Goal: Transaction & Acquisition: Purchase product/service

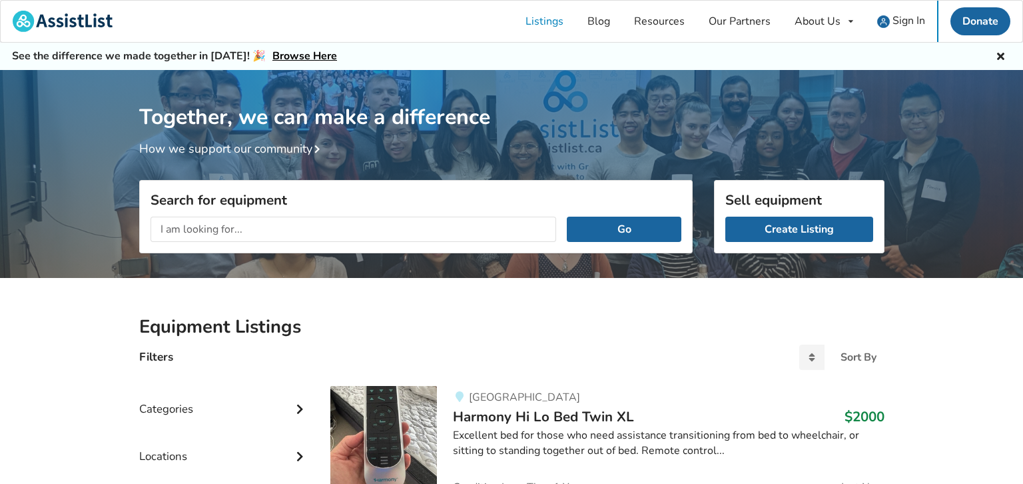
scroll to position [69, 0]
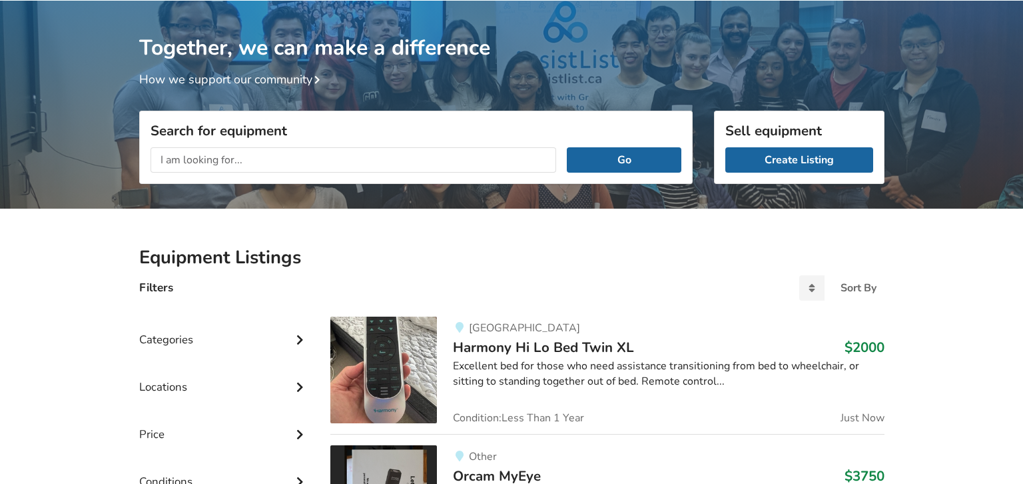
click at [356, 155] on input "text" at bounding box center [354, 159] width 406 height 25
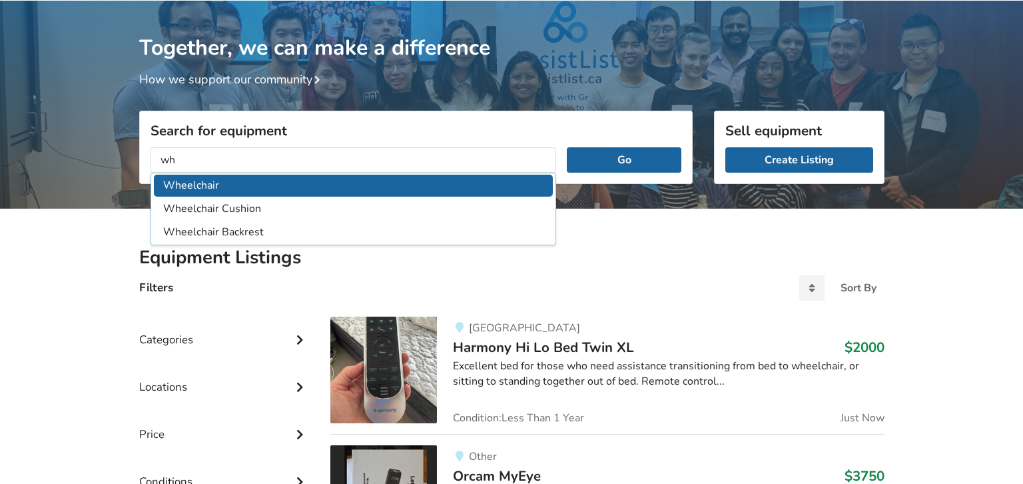
click at [350, 182] on li "Wheelchair" at bounding box center [354, 186] width 400 height 22
type input "Wheelchair"
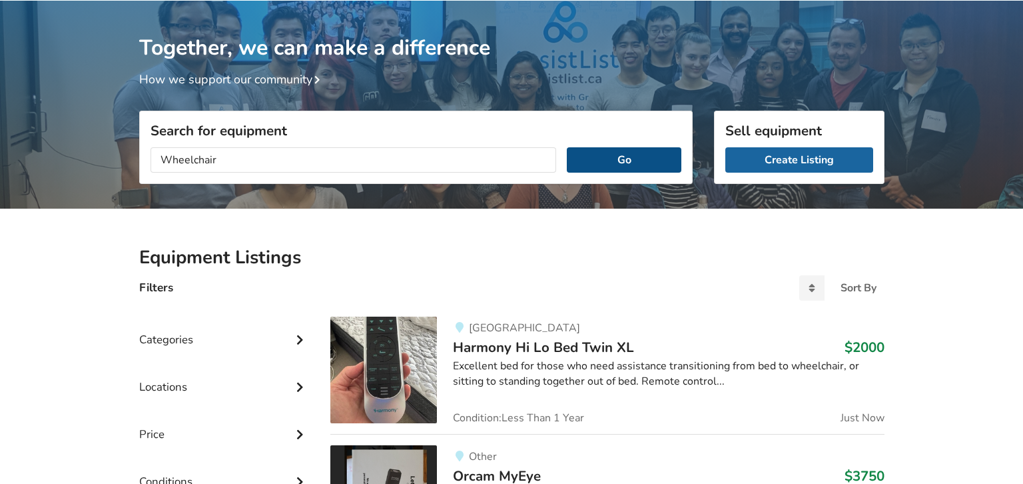
click at [580, 157] on button "Go" at bounding box center [624, 159] width 114 height 25
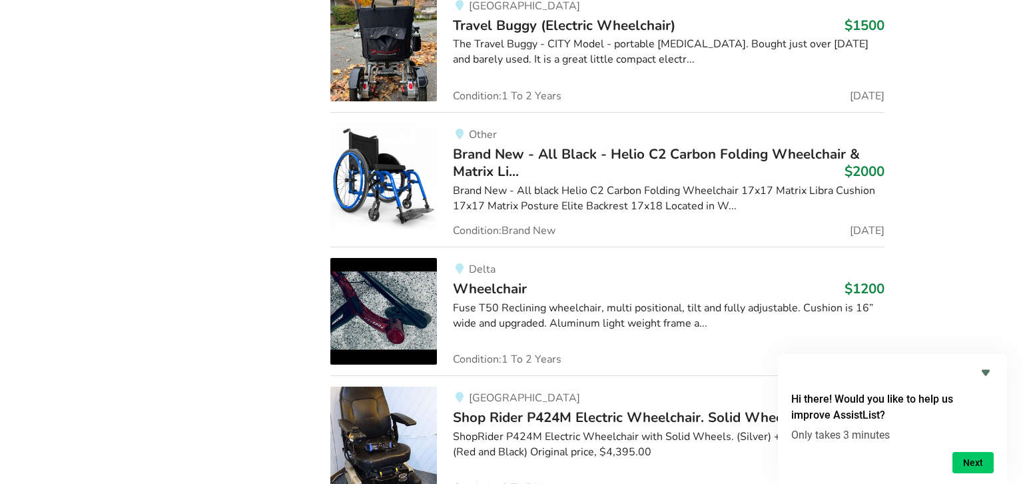
scroll to position [1702, 0]
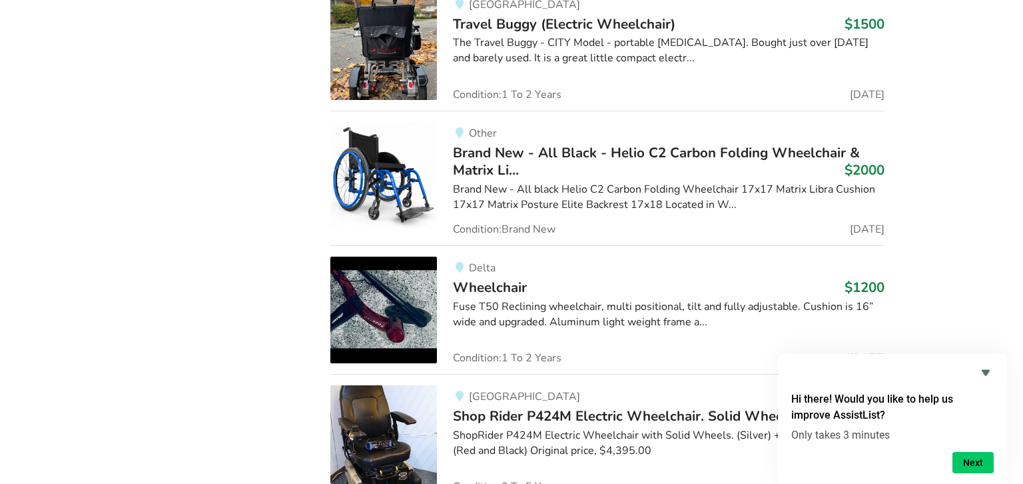
click at [606, 152] on span "Brand New - All Black - Helio C2 Carbon Folding Wheelchair & Matrix Li..." at bounding box center [656, 161] width 407 height 36
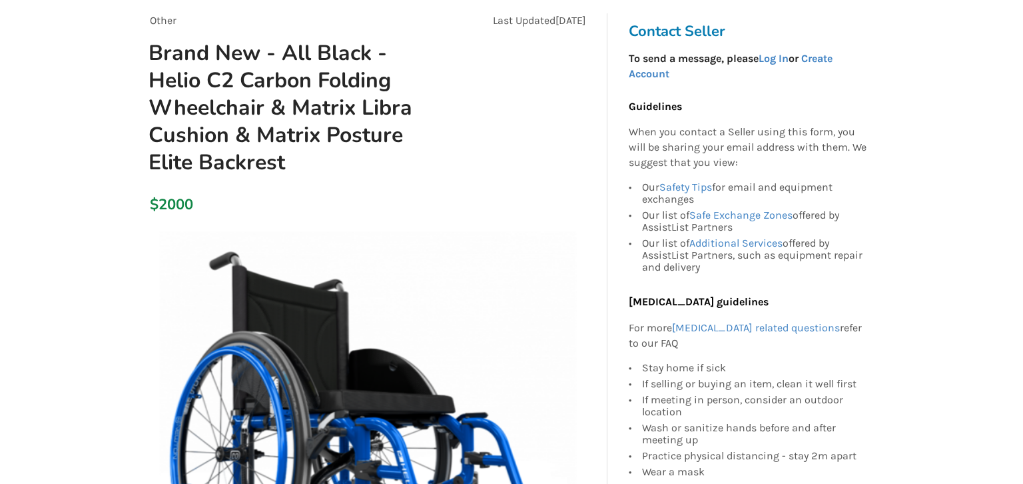
scroll to position [72, 0]
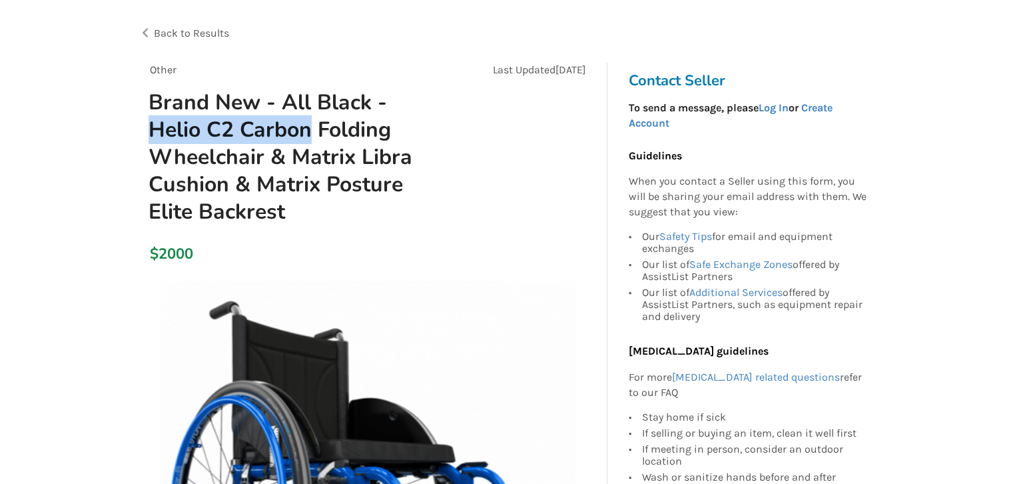
drag, startPoint x: 151, startPoint y: 129, endPoint x: 310, endPoint y: 131, distance: 159.9
click at [310, 131] on h1 "Brand New - All Black - Helio C2 Carbon Folding Wheelchair & Matrix Libra Cushi…" at bounding box center [295, 157] width 315 height 137
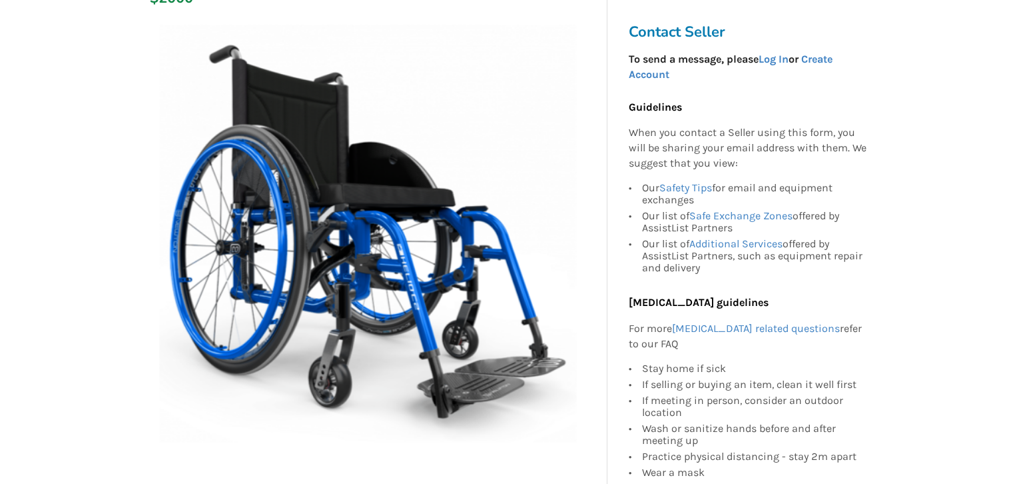
scroll to position [288, 0]
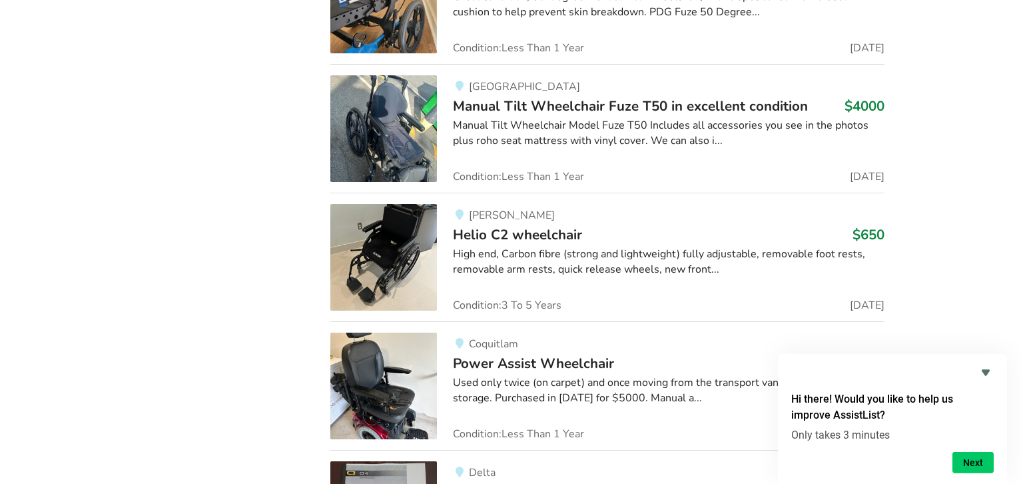
scroll to position [5785, 0]
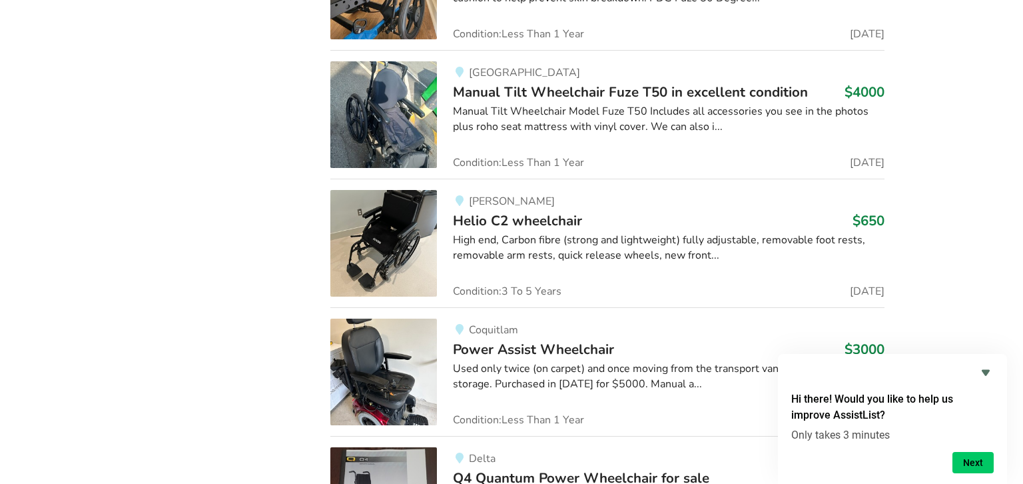
click at [524, 211] on span "Helio C2 wheelchair" at bounding box center [517, 220] width 129 height 19
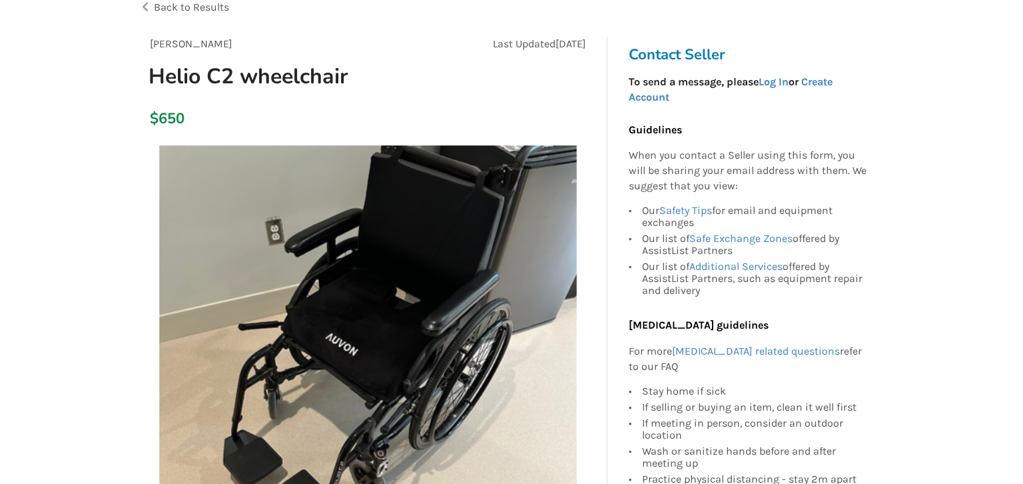
scroll to position [72, 0]
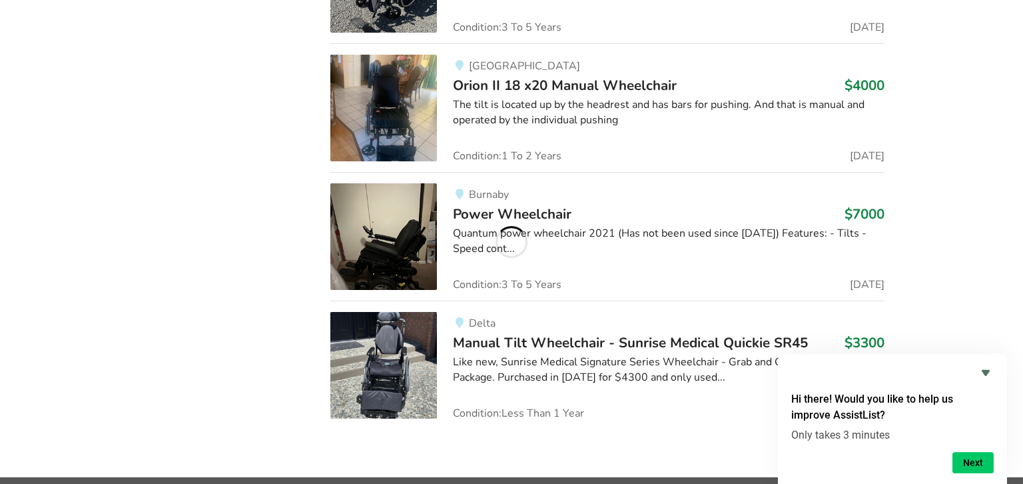
scroll to position [2705, 0]
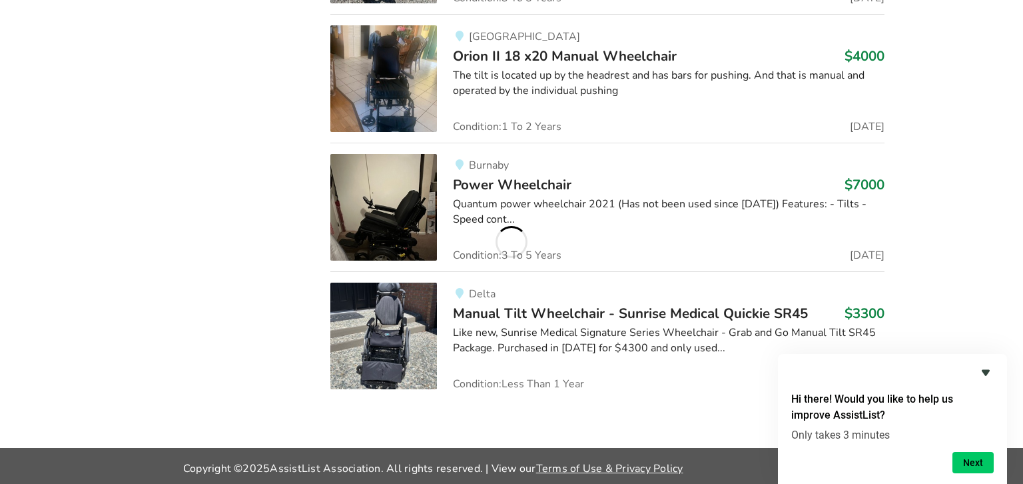
click at [984, 376] on icon "Hide survey" at bounding box center [986, 372] width 16 height 16
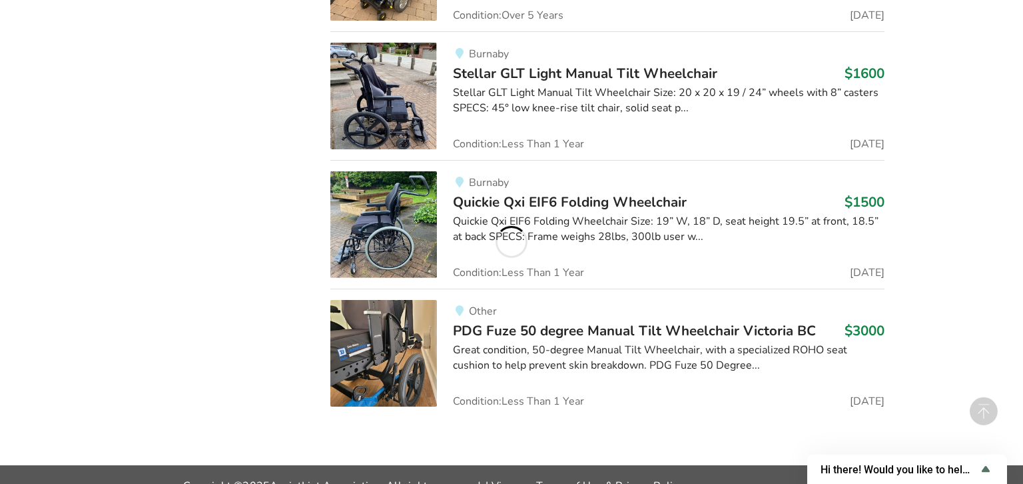
scroll to position [5426, 0]
